Goal: Task Accomplishment & Management: Manage account settings

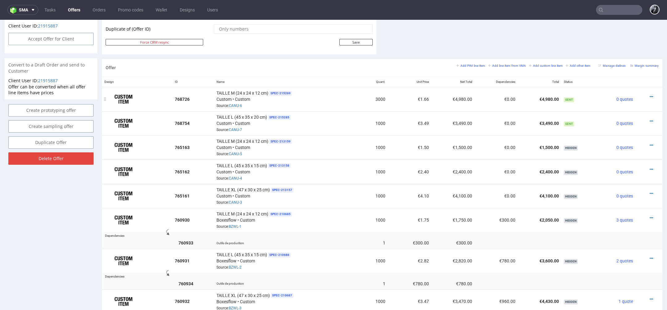
scroll to position [328, 0]
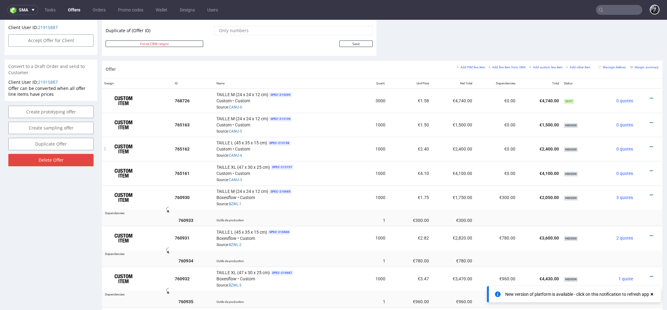
scroll to position [309, 0]
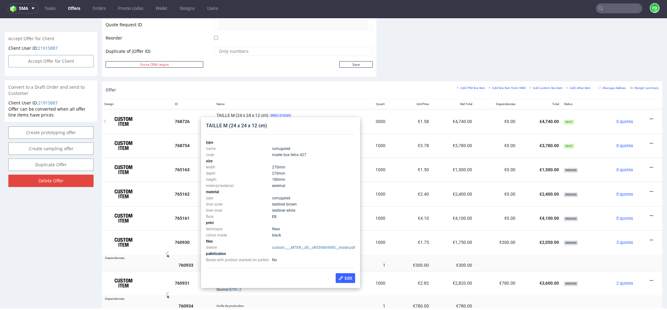
scroll to position [302, 0]
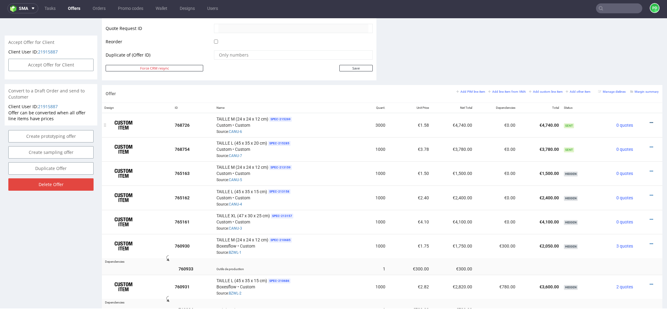
click at [650, 122] on icon at bounding box center [651, 122] width 3 height 4
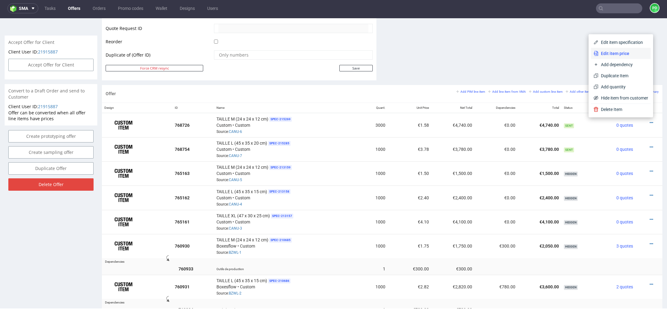
click at [619, 56] on span "Edit item price" at bounding box center [623, 53] width 50 height 6
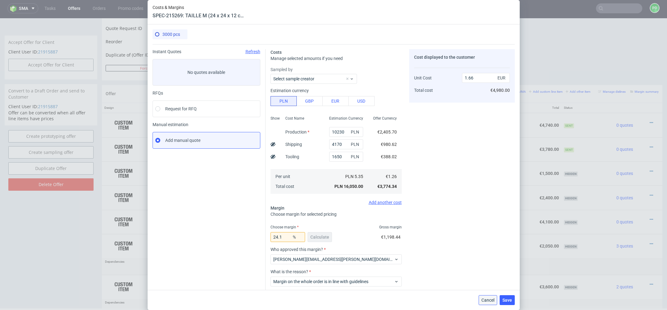
click at [487, 302] on button "Cancel" at bounding box center [488, 300] width 19 height 10
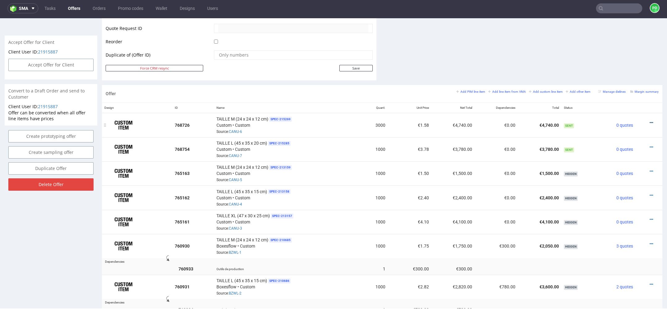
click at [650, 123] on icon at bounding box center [651, 122] width 3 height 4
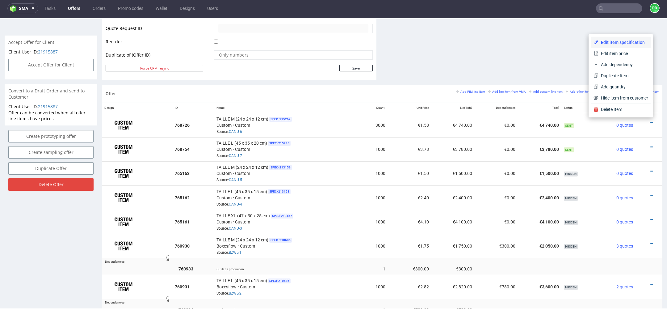
click at [624, 41] on span "Edit item specification" at bounding box center [623, 42] width 50 height 6
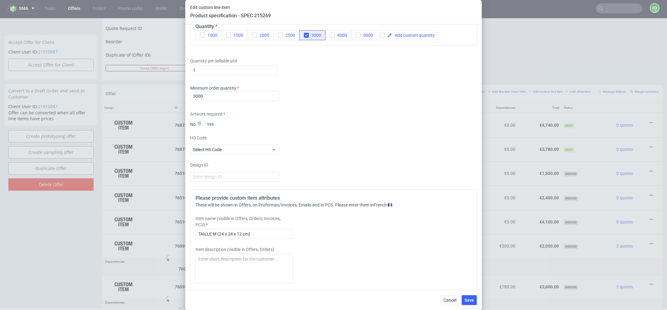
scroll to position [787, 0]
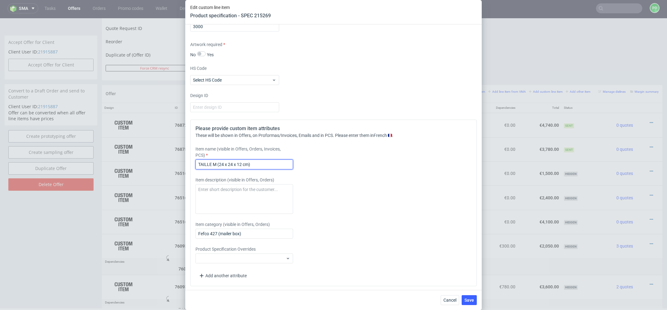
click at [224, 162] on input "TAILLE M (24 x 24 x 12 cm)" at bounding box center [244, 164] width 98 height 10
click at [231, 160] on input "TAILLE M (27 x 24 x 12 cm)" at bounding box center [244, 164] width 98 height 10
click at [232, 162] on input "TAILLE M (27 x 24 x 12 cm)" at bounding box center [244, 164] width 98 height 10
click at [242, 163] on input "TAILLE M (27 x 27 x 12 cm)" at bounding box center [244, 164] width 98 height 10
type input "TAILLE M (27 x 27 x 18 cm)"
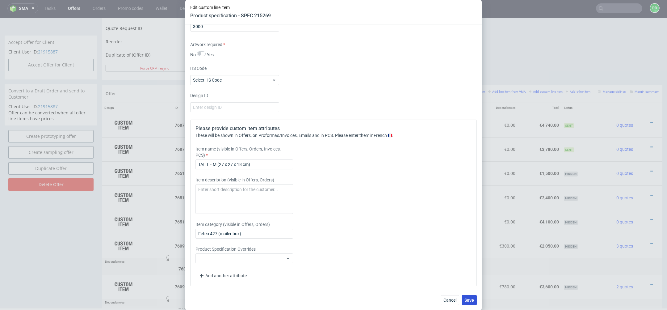
click at [470, 298] on span "Save" at bounding box center [469, 300] width 10 height 4
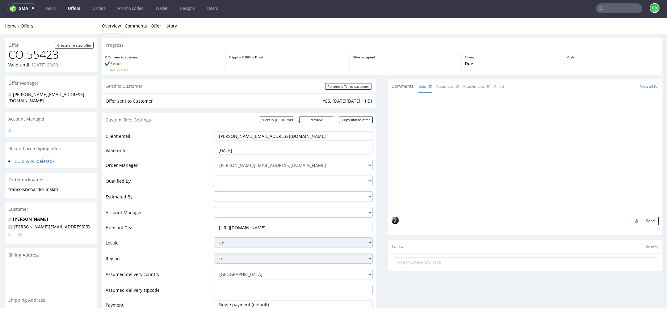
scroll to position [0, 0]
click at [102, 74] on div "Offer sent to customer Send Tue 08 Jul 11:51" at bounding box center [164, 63] width 124 height 23
